Goal: Check status: Check status

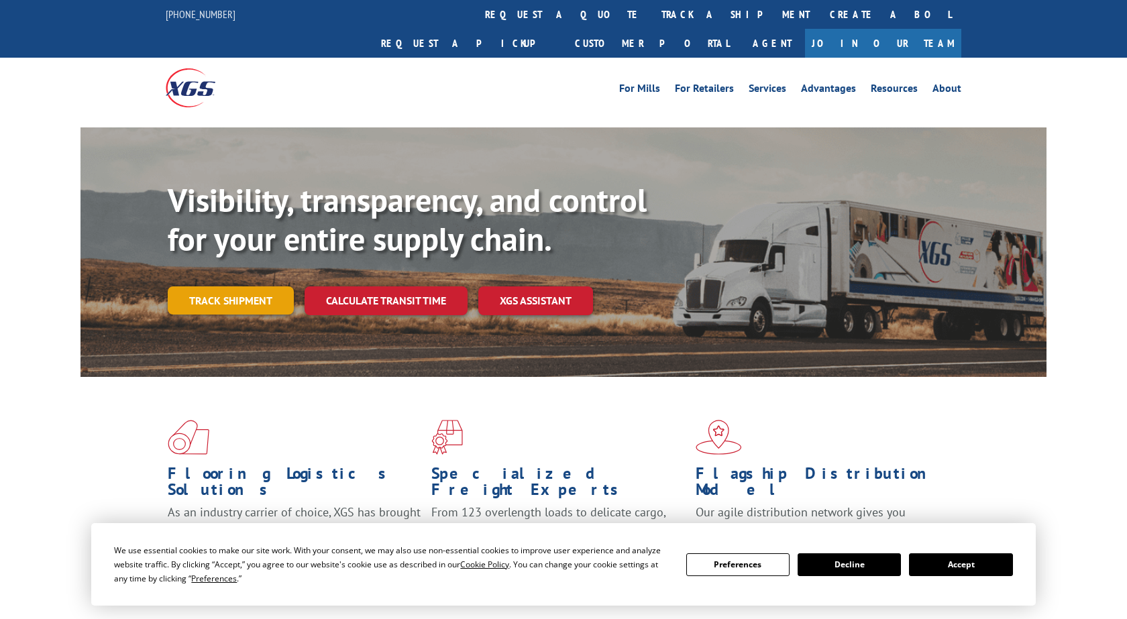
click at [260, 287] on link "Track shipment" at bounding box center [231, 301] width 126 height 28
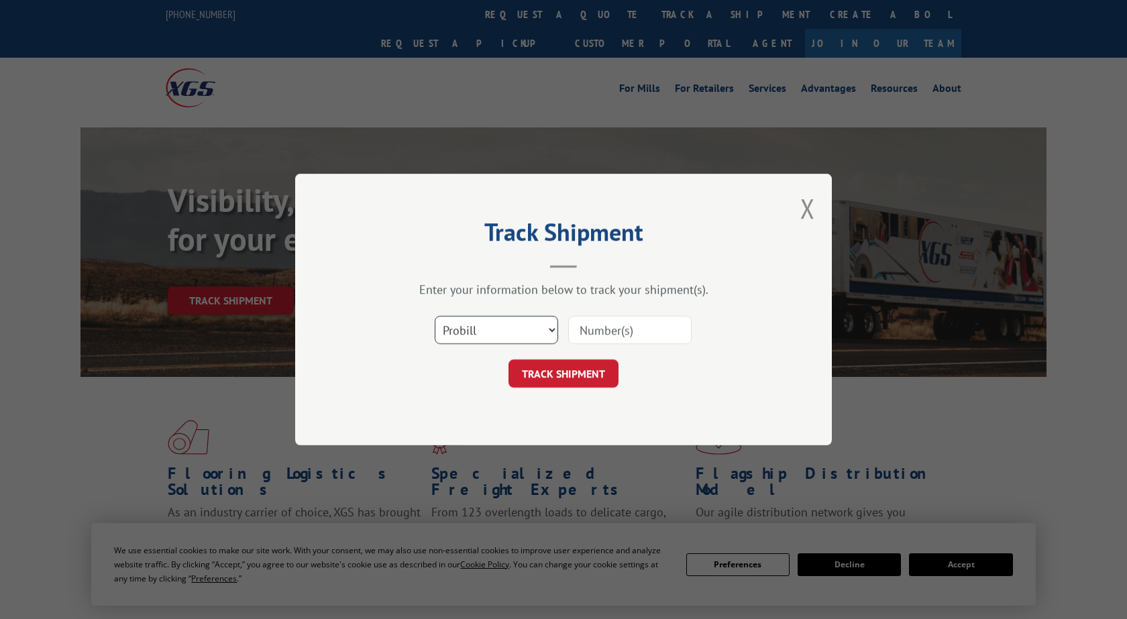
click at [435, 316] on select "Select category... Probill BOL PO" at bounding box center [496, 330] width 123 height 28
click option "Probill" at bounding box center [0, 0] width 0 height 0
click at [603, 332] on input at bounding box center [629, 330] width 123 height 28
type input "2324028"
click button "TRACK SHIPMENT" at bounding box center [564, 374] width 110 height 28
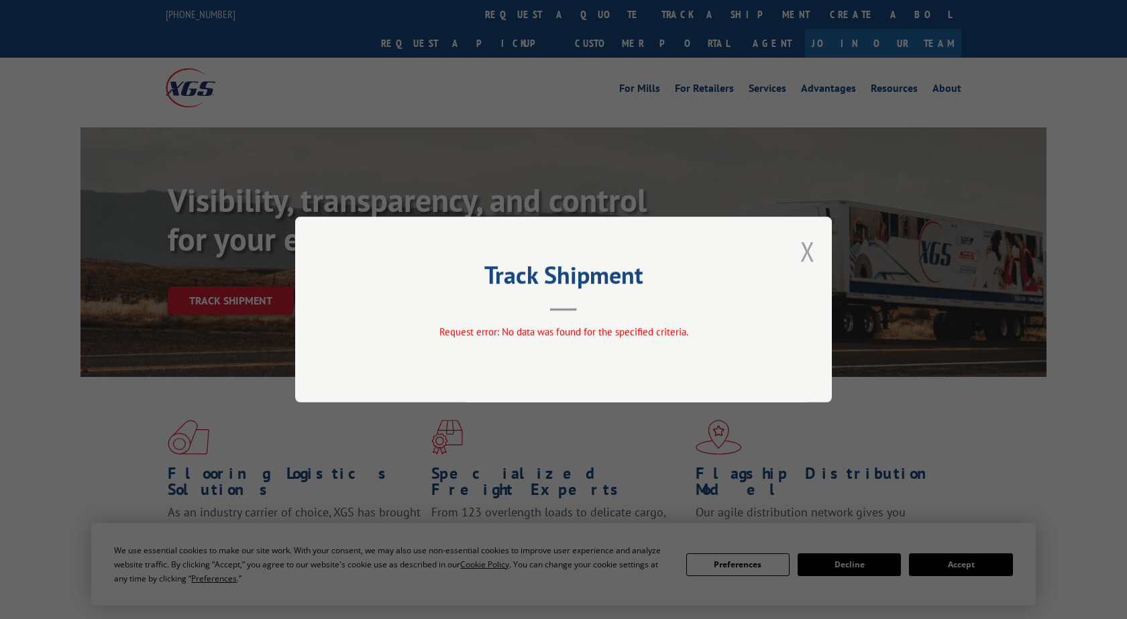
click at [805, 252] on button "Close modal" at bounding box center [808, 252] width 15 height 36
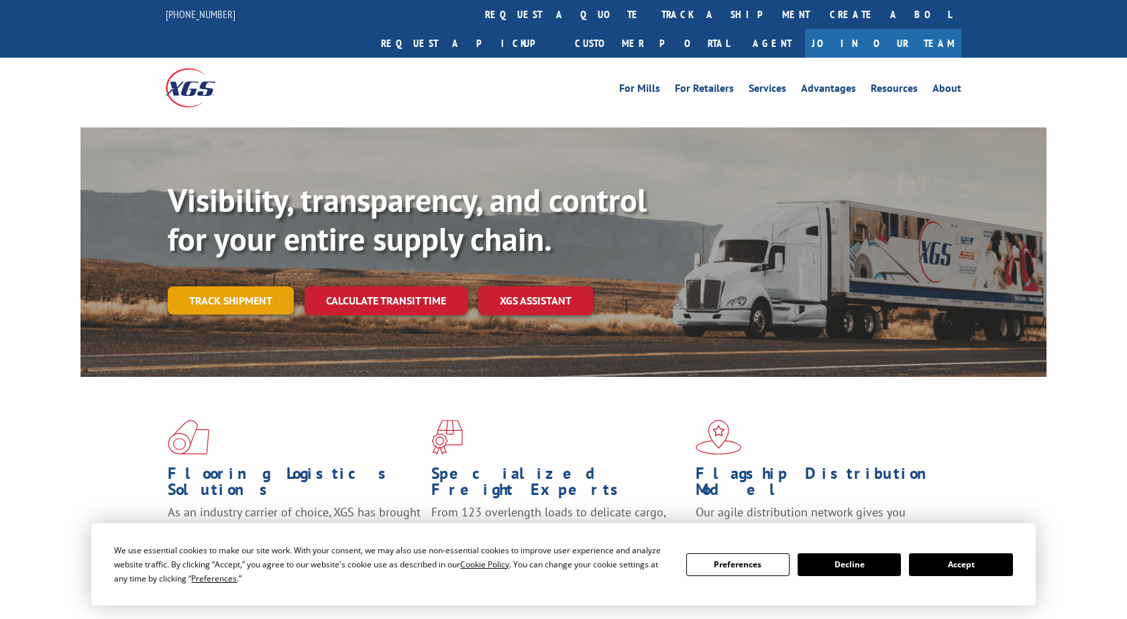
click at [223, 287] on link "Track shipment" at bounding box center [231, 301] width 126 height 28
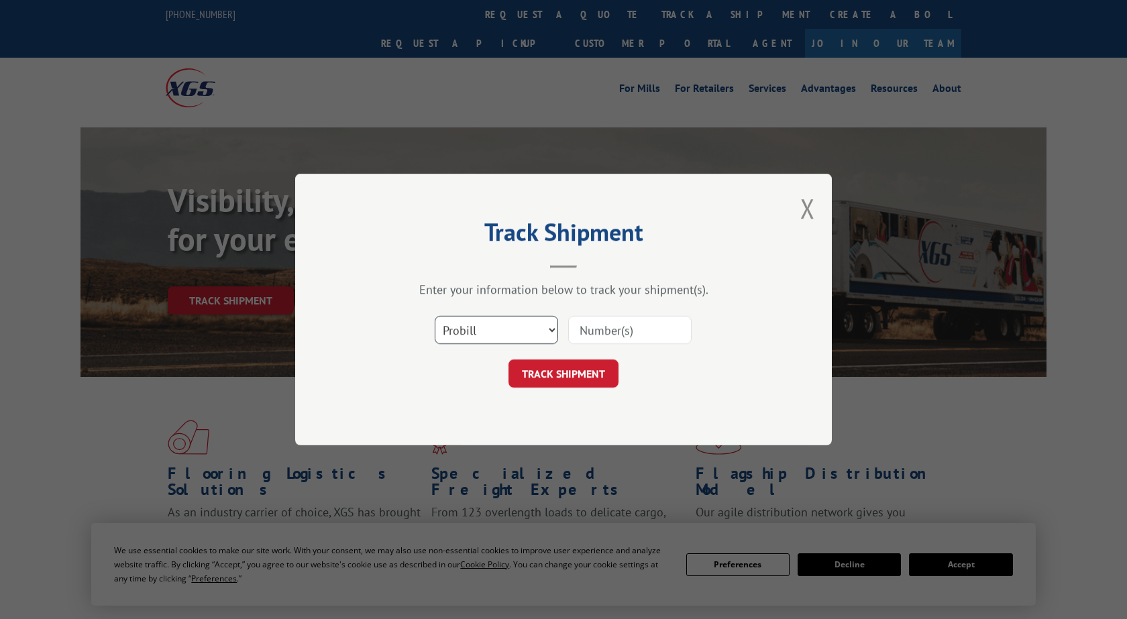
click at [435, 316] on select "Select category... Probill BOL PO" at bounding box center [496, 330] width 123 height 28
select select "bol"
click option "BOL" at bounding box center [0, 0] width 0 height 0
click at [593, 336] on input at bounding box center [629, 330] width 123 height 28
type input "2324028"
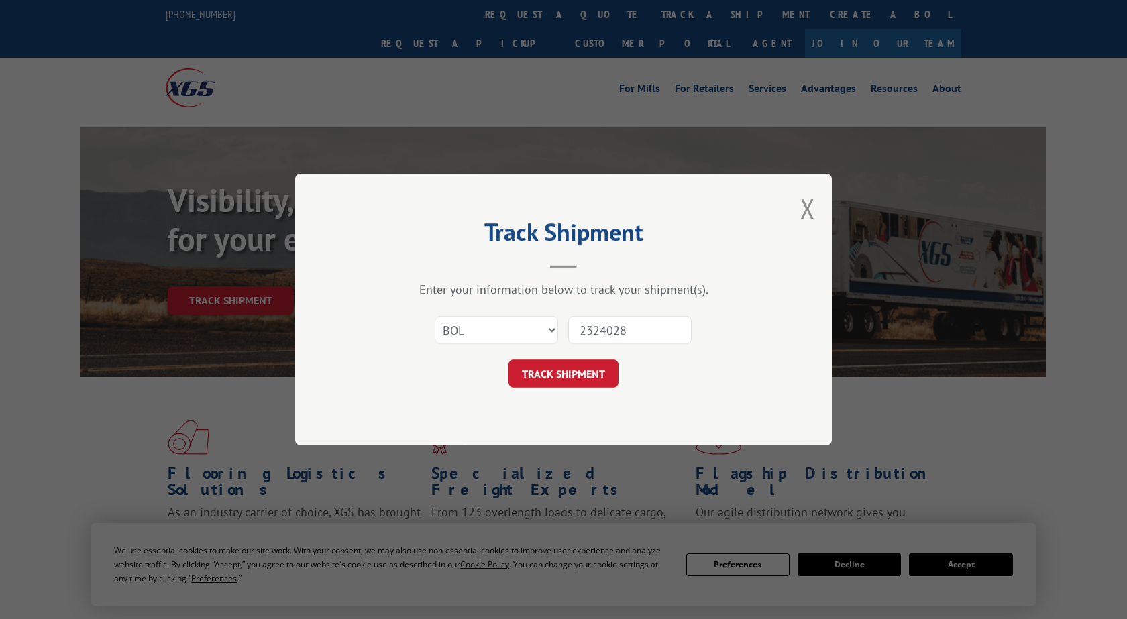
click button "TRACK SHIPMENT" at bounding box center [564, 374] width 110 height 28
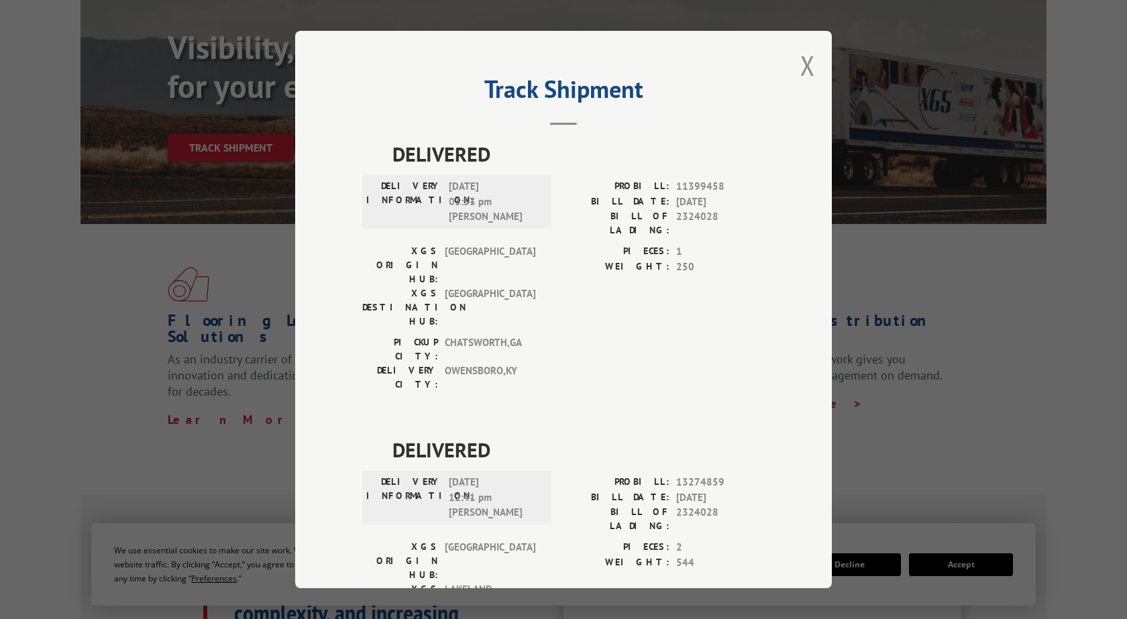
click at [557, 124] on hr at bounding box center [563, 124] width 27 height 3
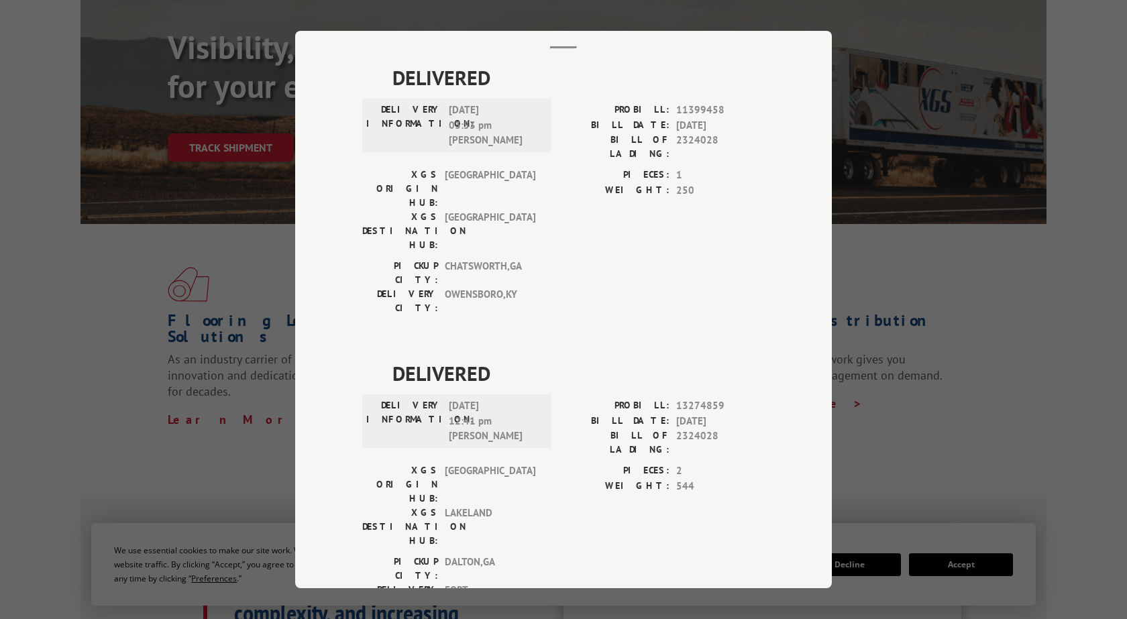
scroll to position [153, 0]
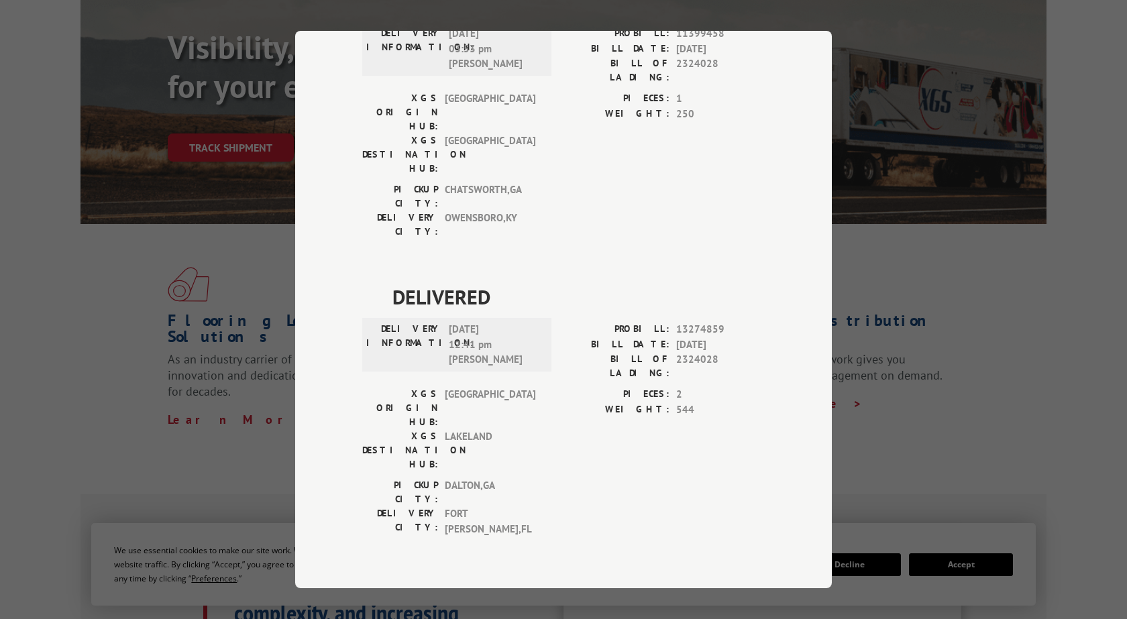
click at [983, 390] on div "Track Shipment DELIVERED DELIVERY INFORMATION: [DATE] 03:53 pm [PERSON_NAME]: 1…" at bounding box center [563, 309] width 1127 height 619
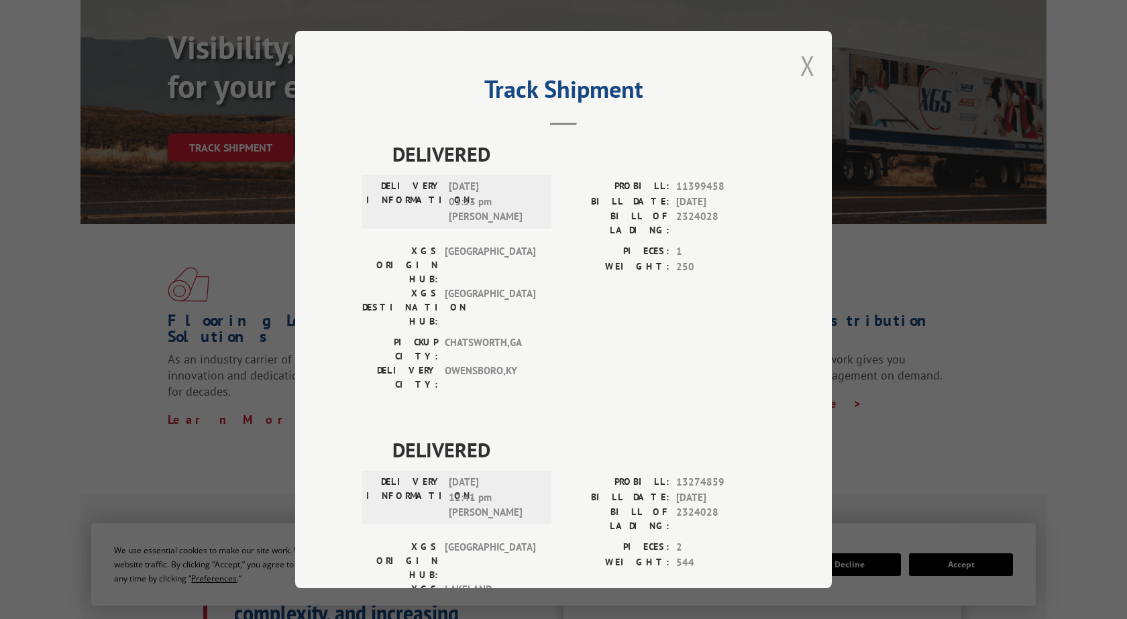
click at [807, 74] on button "Close modal" at bounding box center [808, 66] width 15 height 36
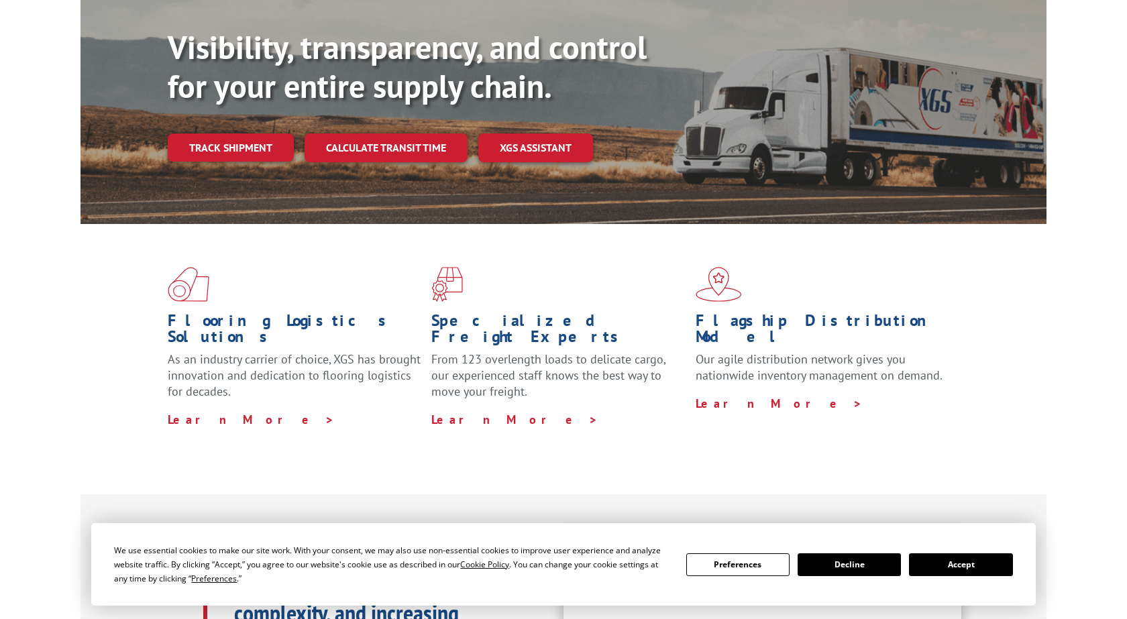
click at [964, 568] on button "Accept" at bounding box center [960, 565] width 103 height 23
